Goal: Information Seeking & Learning: Learn about a topic

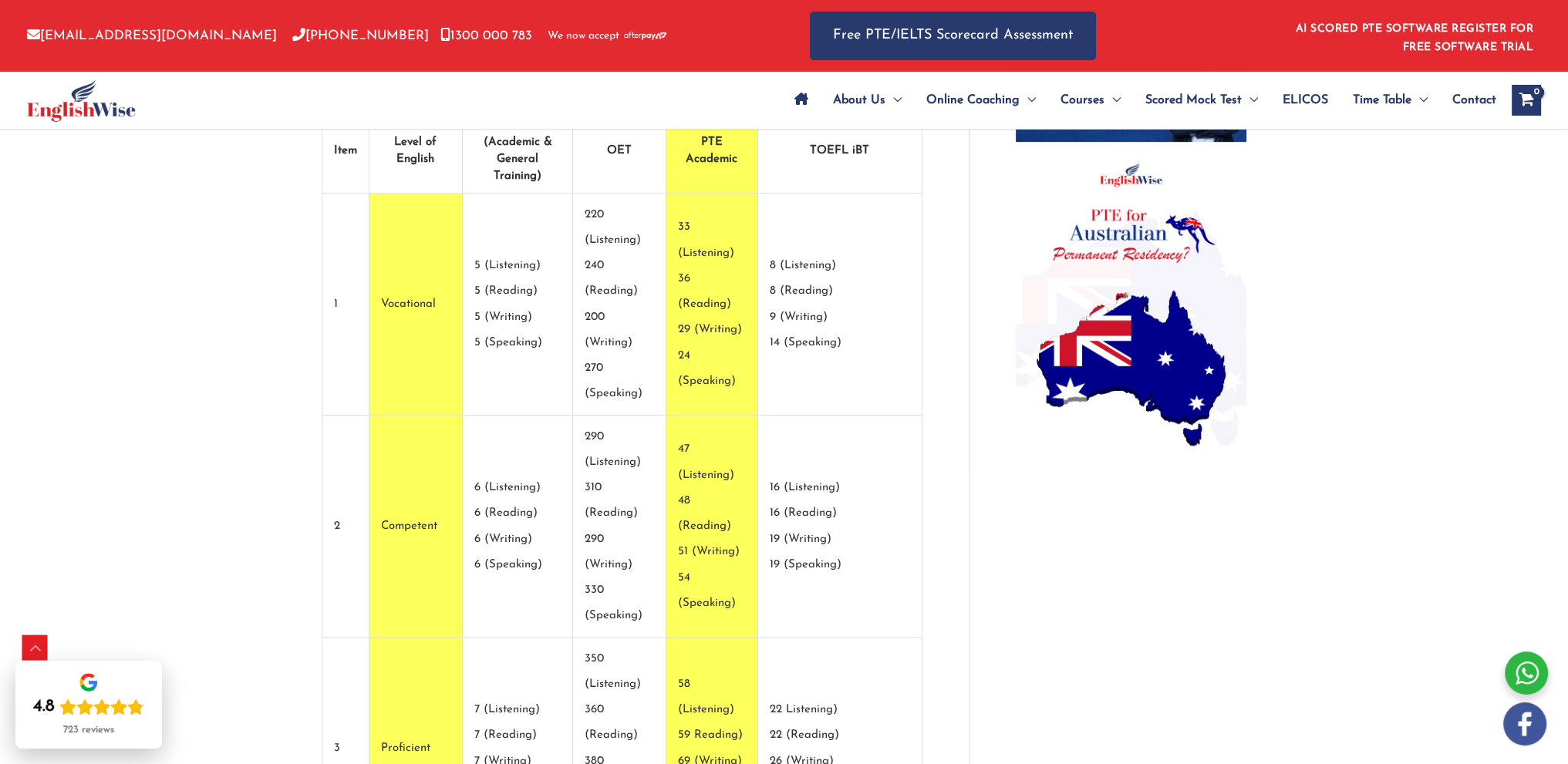
drag, startPoint x: 734, startPoint y: 552, endPoint x: 815, endPoint y: 639, distance: 118.9
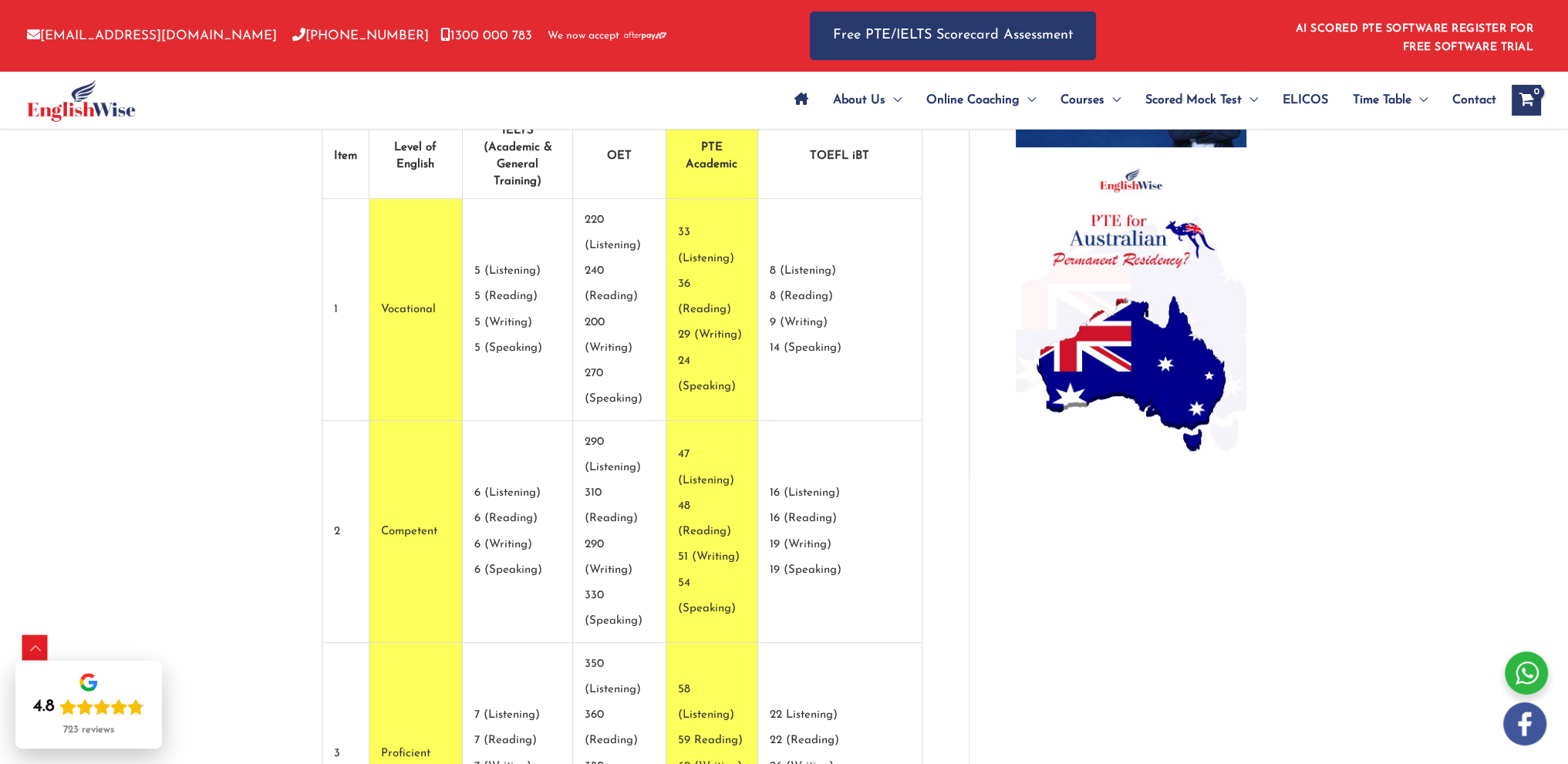
scroll to position [1134, 0]
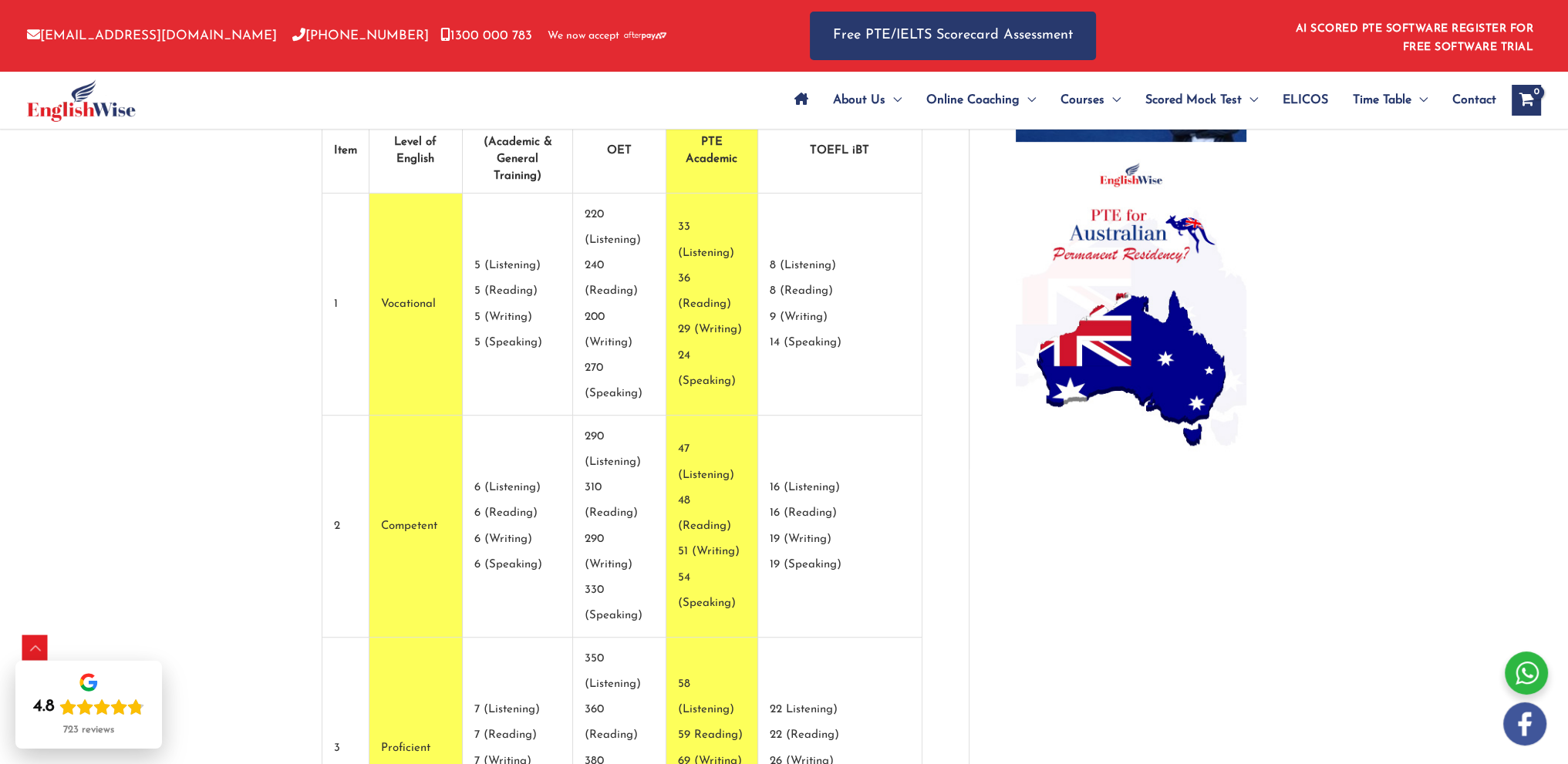
drag, startPoint x: 721, startPoint y: 541, endPoint x: 748, endPoint y: 572, distance: 41.1
drag, startPoint x: 731, startPoint y: 553, endPoint x: 812, endPoint y: 630, distance: 111.8
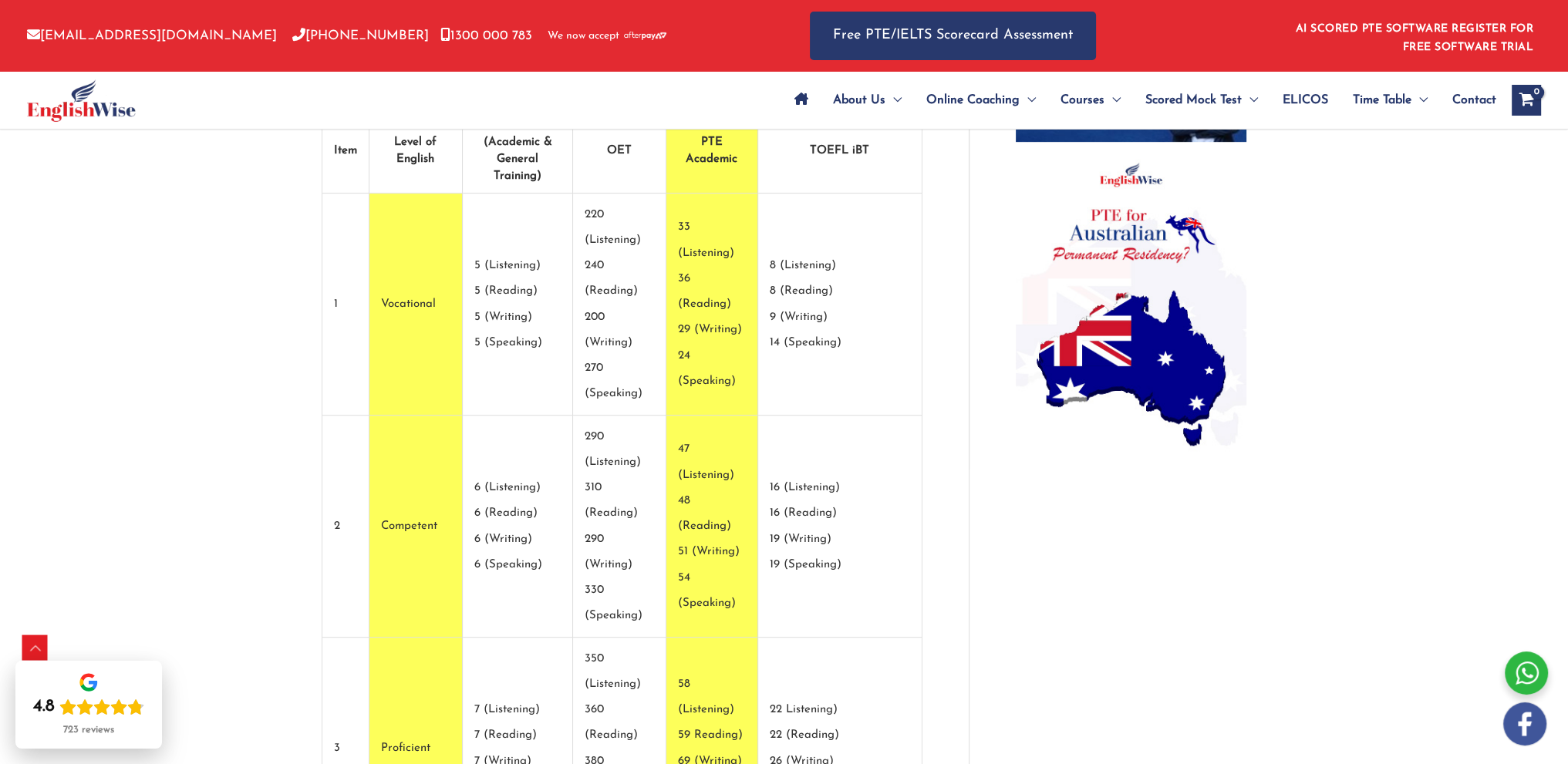
drag, startPoint x: 813, startPoint y: 635, endPoint x: 728, endPoint y: 550, distance: 120.2
drag, startPoint x: 729, startPoint y: 547, endPoint x: 812, endPoint y: 630, distance: 117.4
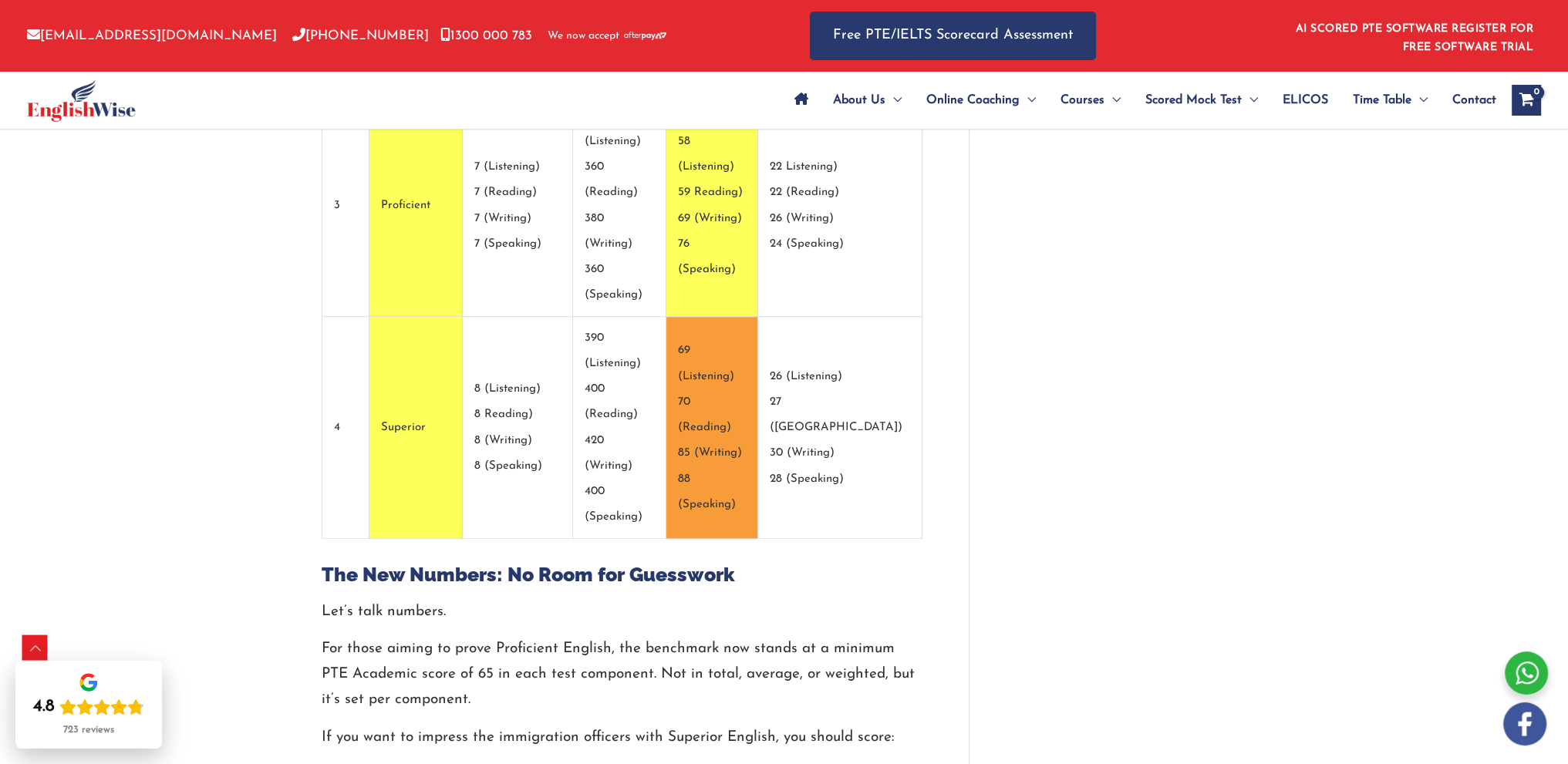
scroll to position [1597, 0]
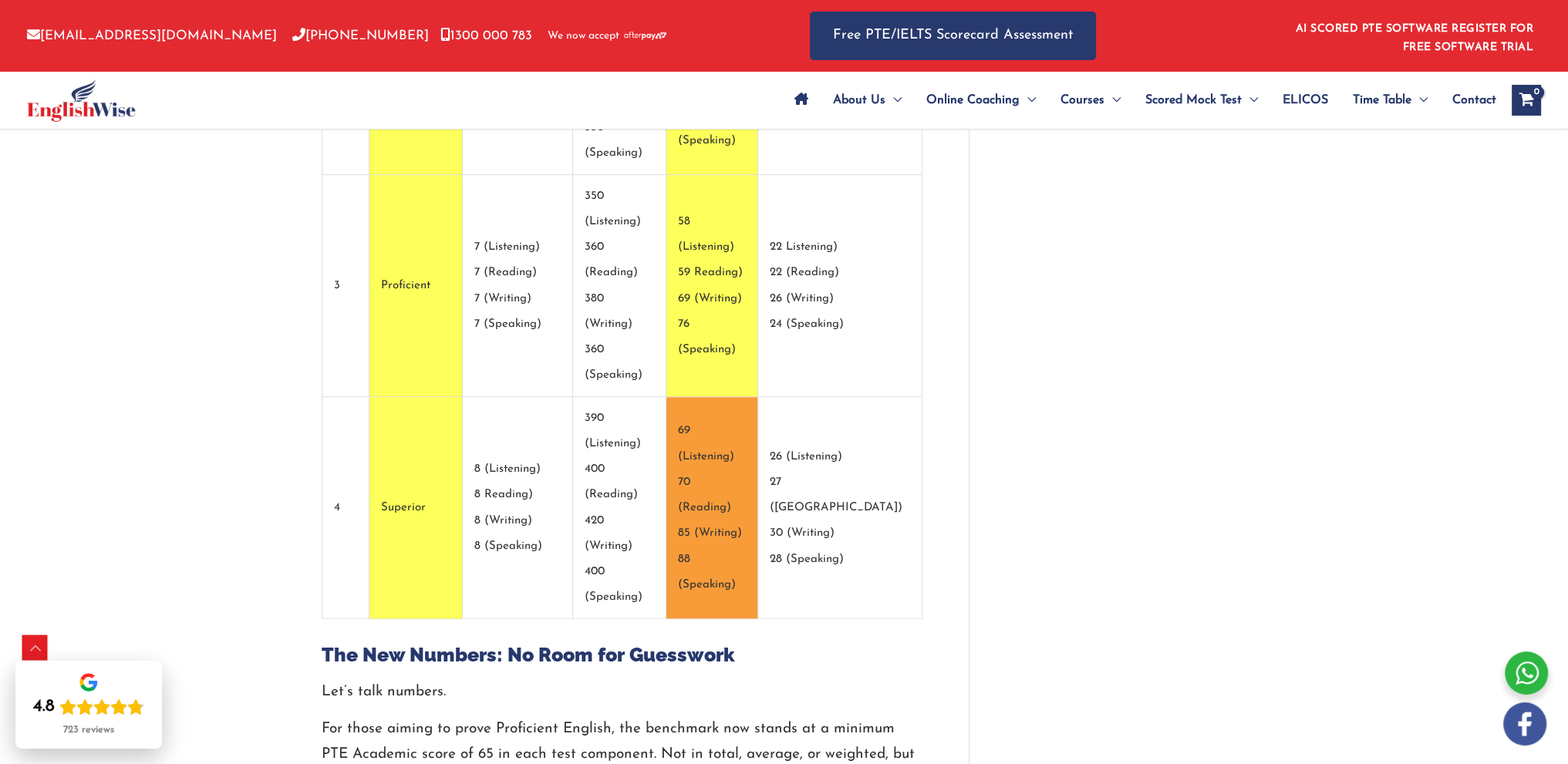
drag, startPoint x: 346, startPoint y: 388, endPoint x: 927, endPoint y: 383, distance: 581.0
drag, startPoint x: 927, startPoint y: 383, endPoint x: 444, endPoint y: 383, distance: 483.0
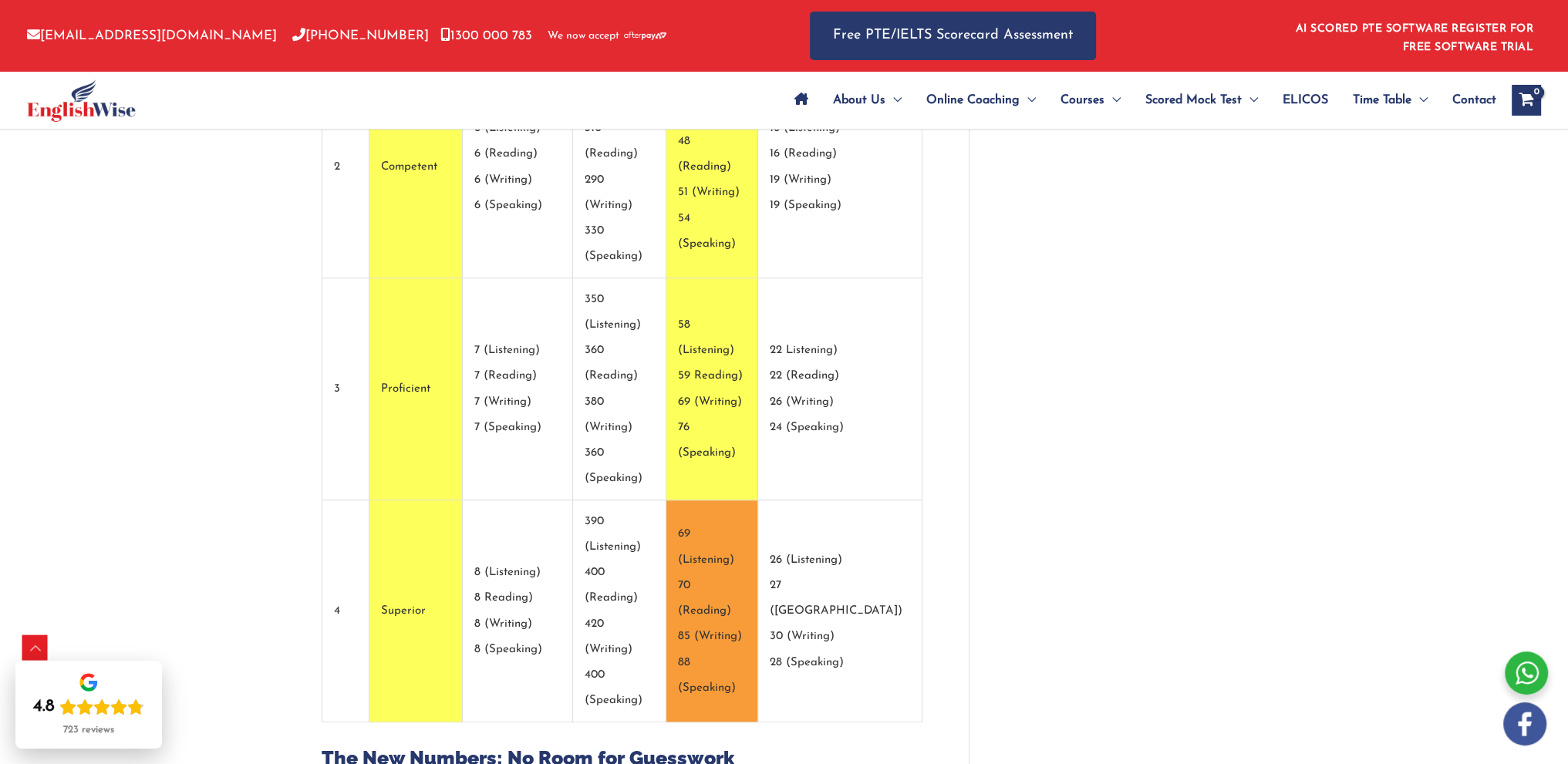
scroll to position [1519, 0]
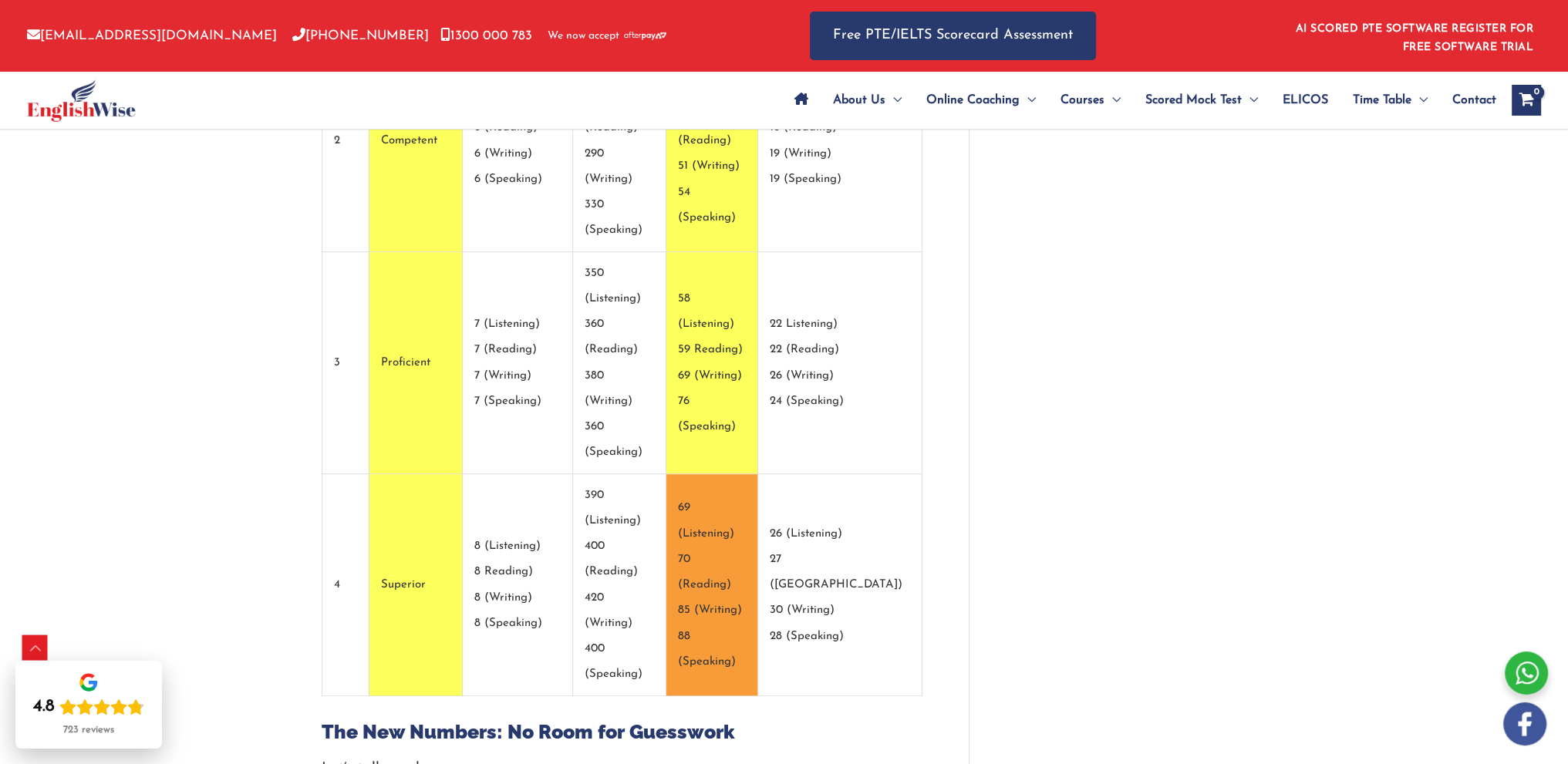
drag, startPoint x: 331, startPoint y: 471, endPoint x: 852, endPoint y: 463, distance: 521.1
drag, startPoint x: 897, startPoint y: 462, endPoint x: 355, endPoint y: 466, distance: 542.0
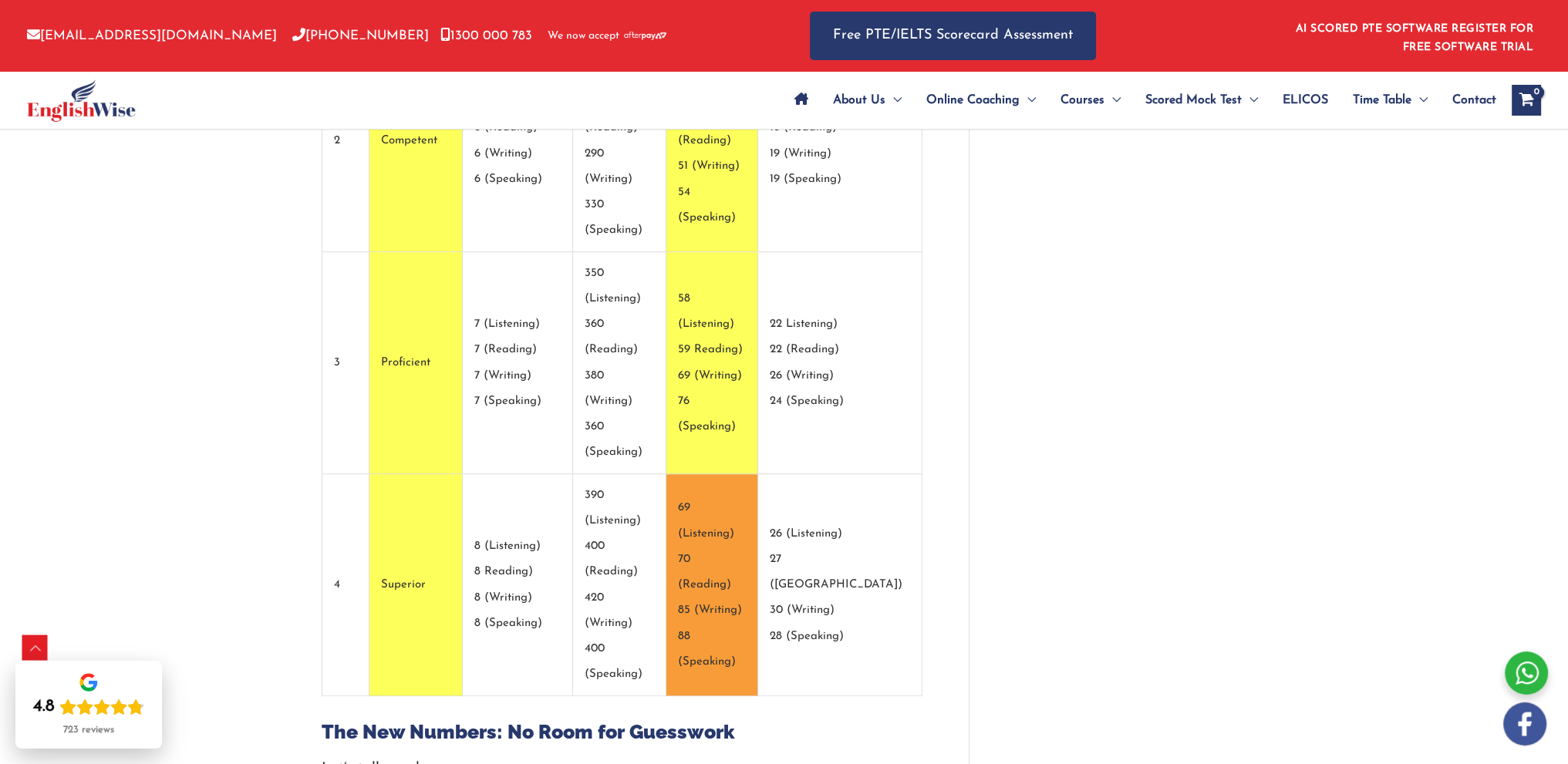
drag, startPoint x: 338, startPoint y: 466, endPoint x: 738, endPoint y: 456, distance: 400.1
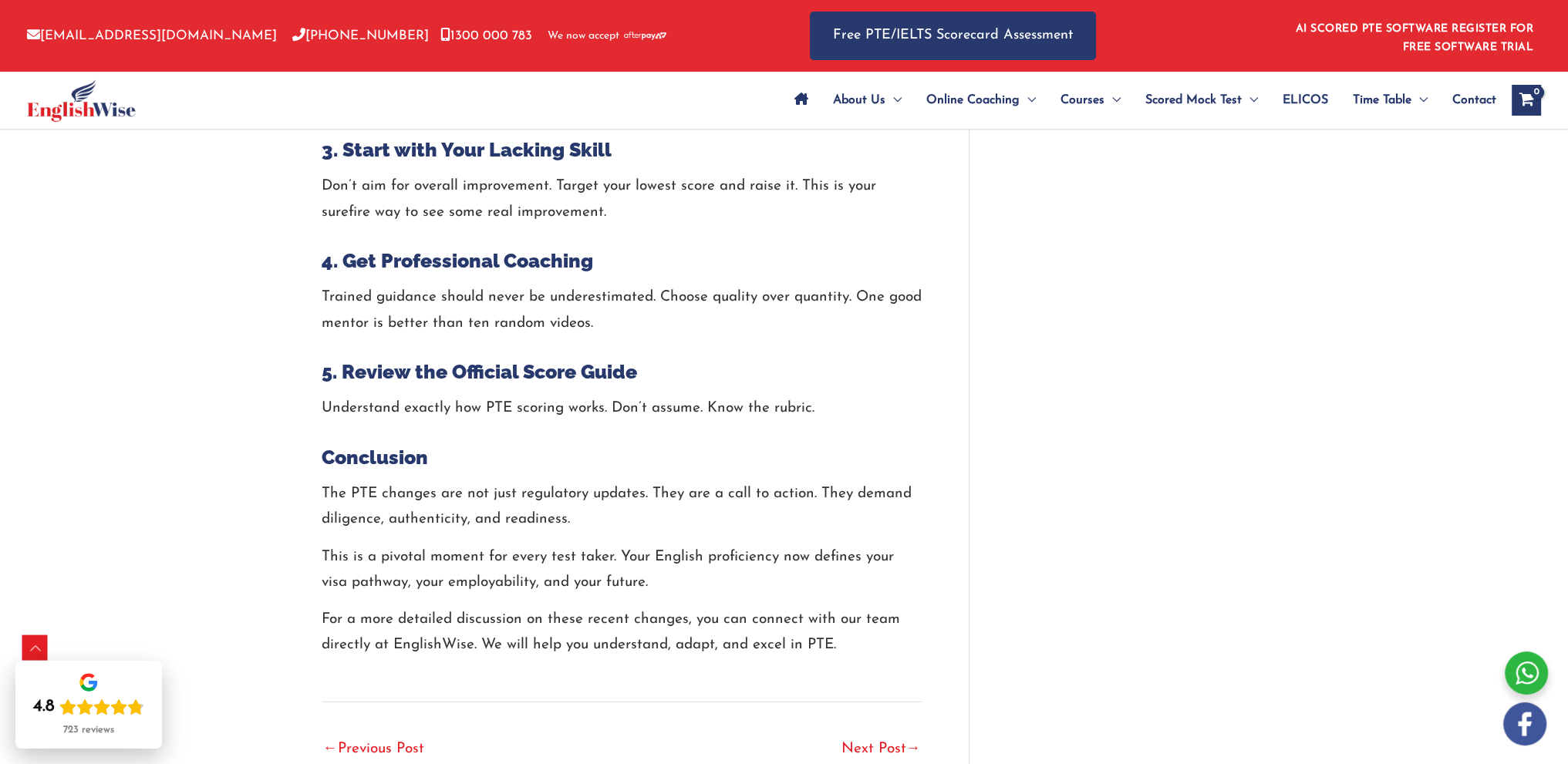
scroll to position [5839, 0]
